Goal: Task Accomplishment & Management: Manage account settings

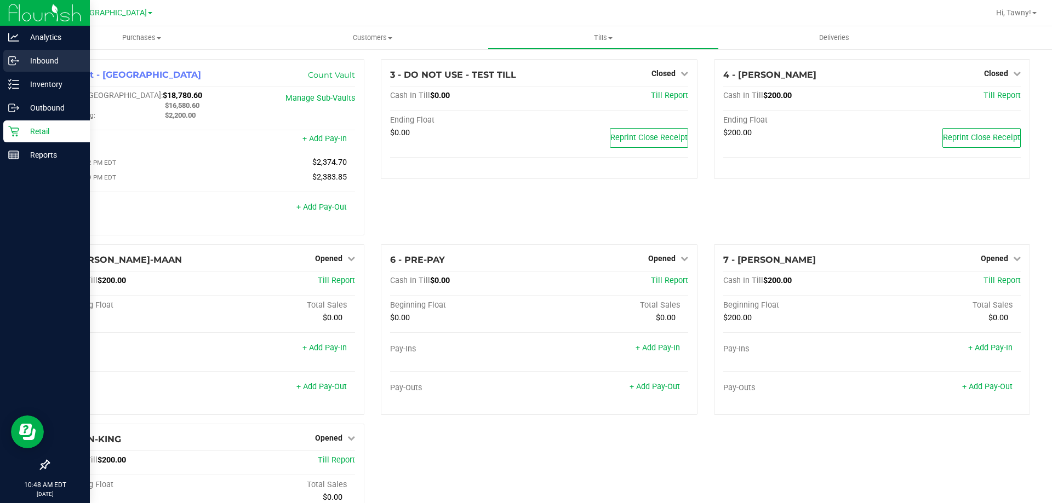
click at [25, 60] on p "Inbound" at bounding box center [52, 60] width 66 height 13
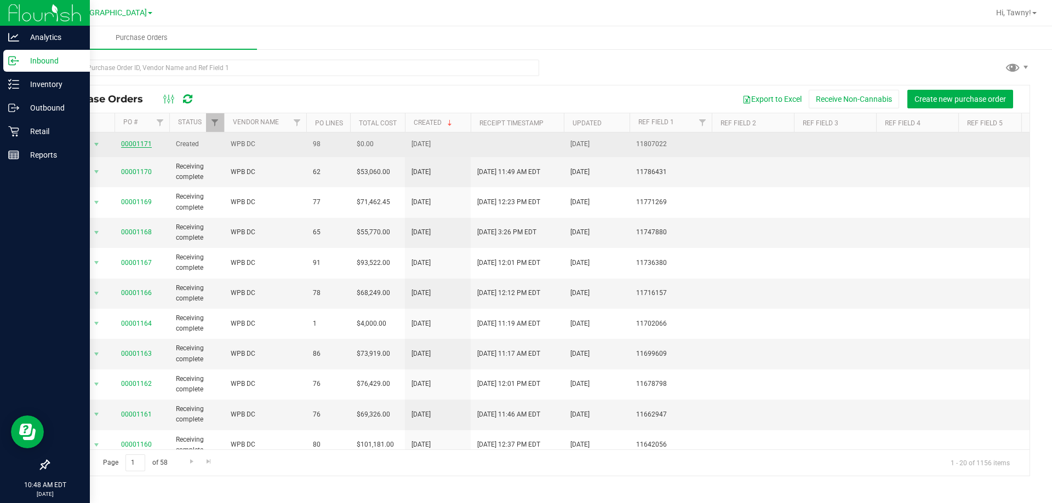
click at [136, 144] on link "00001171" at bounding box center [136, 144] width 31 height 8
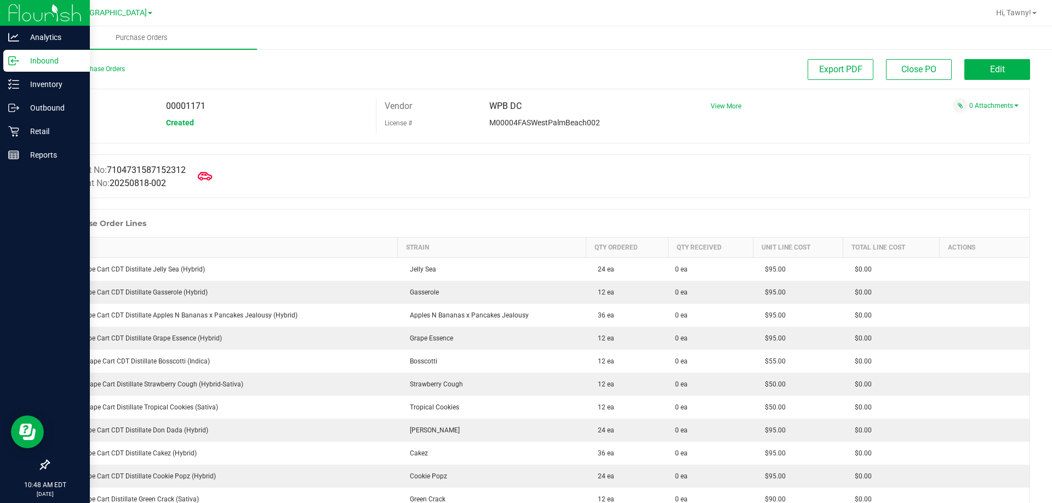
click at [203, 181] on icon at bounding box center [205, 176] width 14 height 14
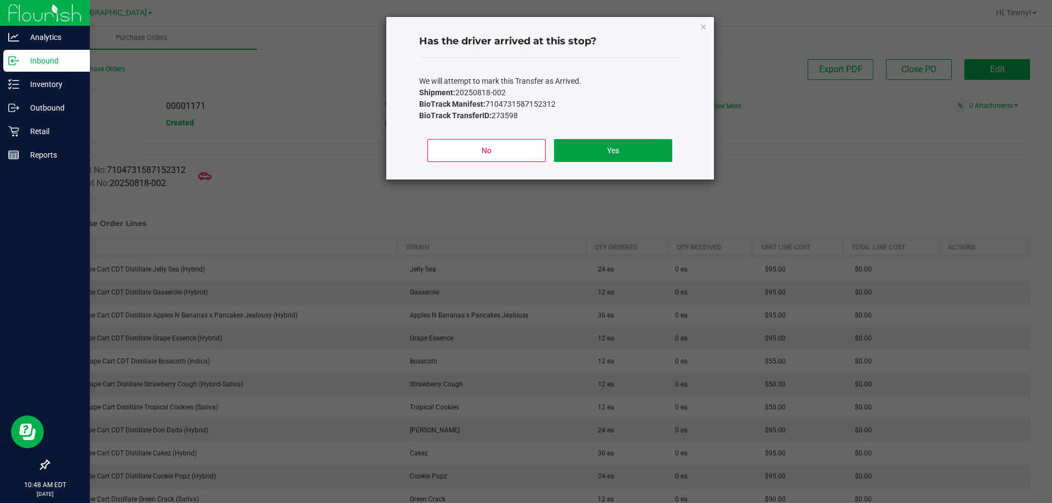
click at [591, 142] on button "Yes" at bounding box center [613, 150] width 118 height 23
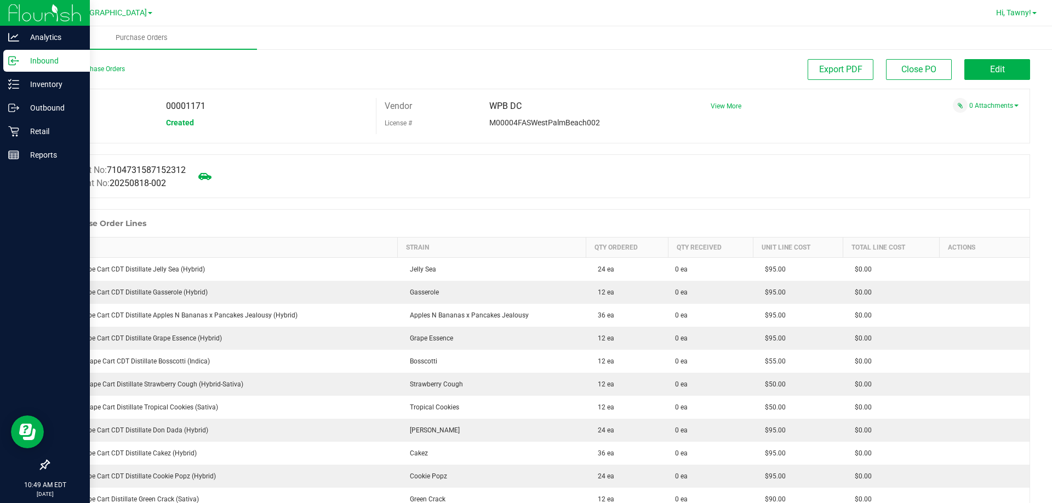
drag, startPoint x: 1008, startPoint y: 13, endPoint x: 1007, endPoint y: 19, distance: 6.7
click at [1008, 12] on span "Hi, Tawny!" at bounding box center [1013, 12] width 35 height 9
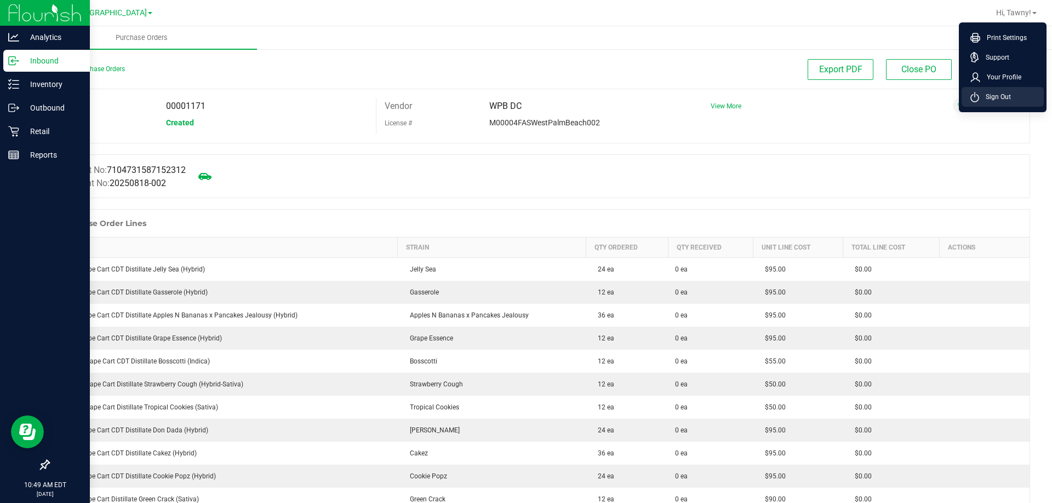
click at [991, 93] on span "Sign Out" at bounding box center [995, 96] width 32 height 11
